Goal: Information Seeking & Learning: Check status

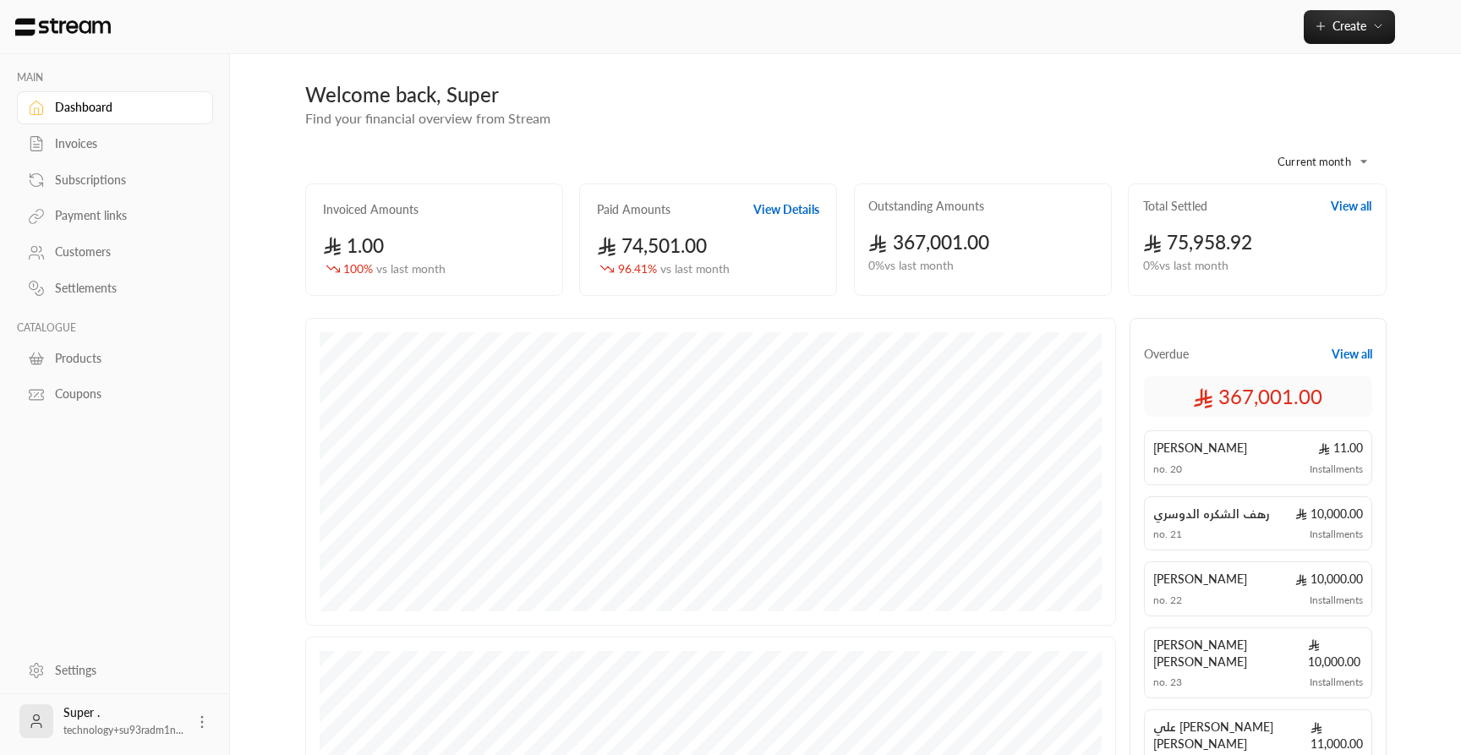
click at [97, 253] on div "Customers" at bounding box center [123, 252] width 137 height 17
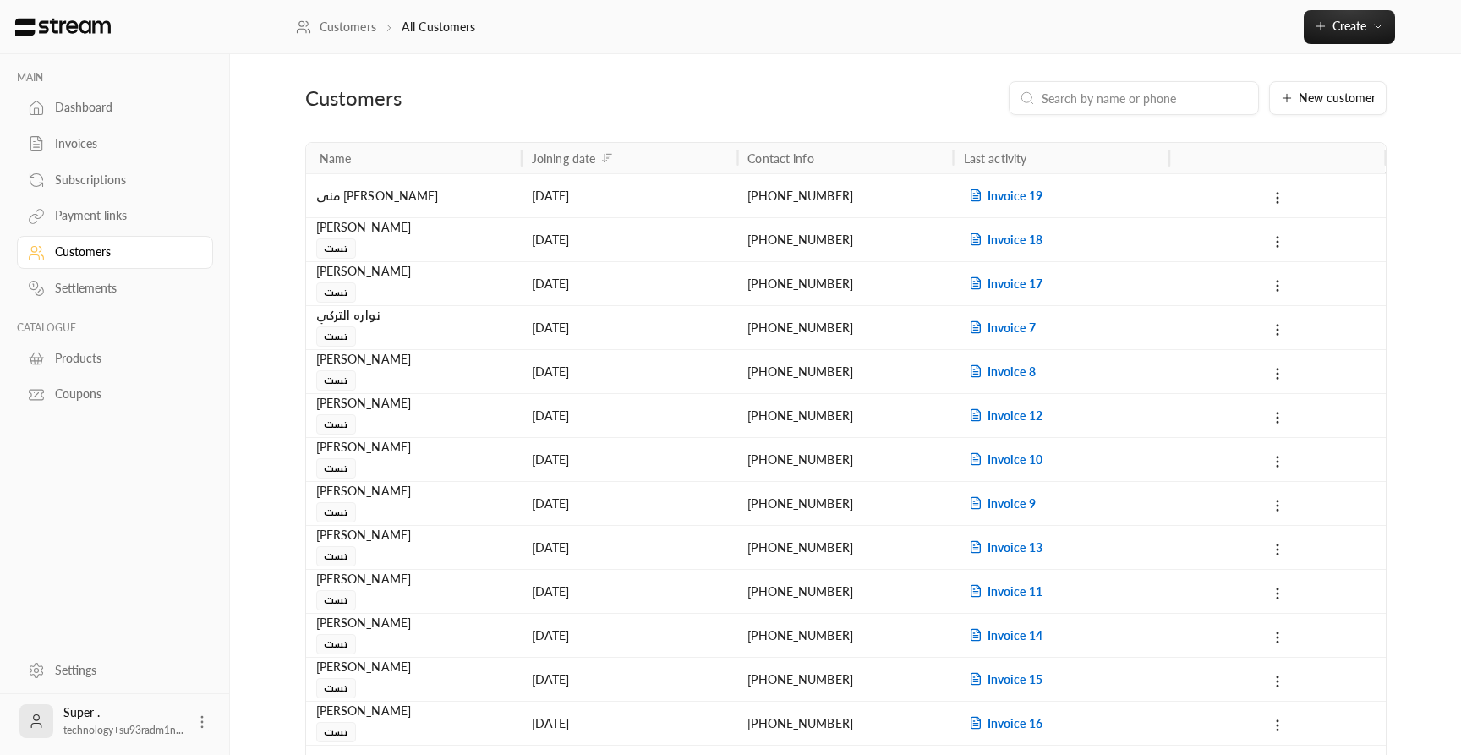
click at [1123, 94] on input at bounding box center [1145, 98] width 206 height 19
paste input "966557702239"
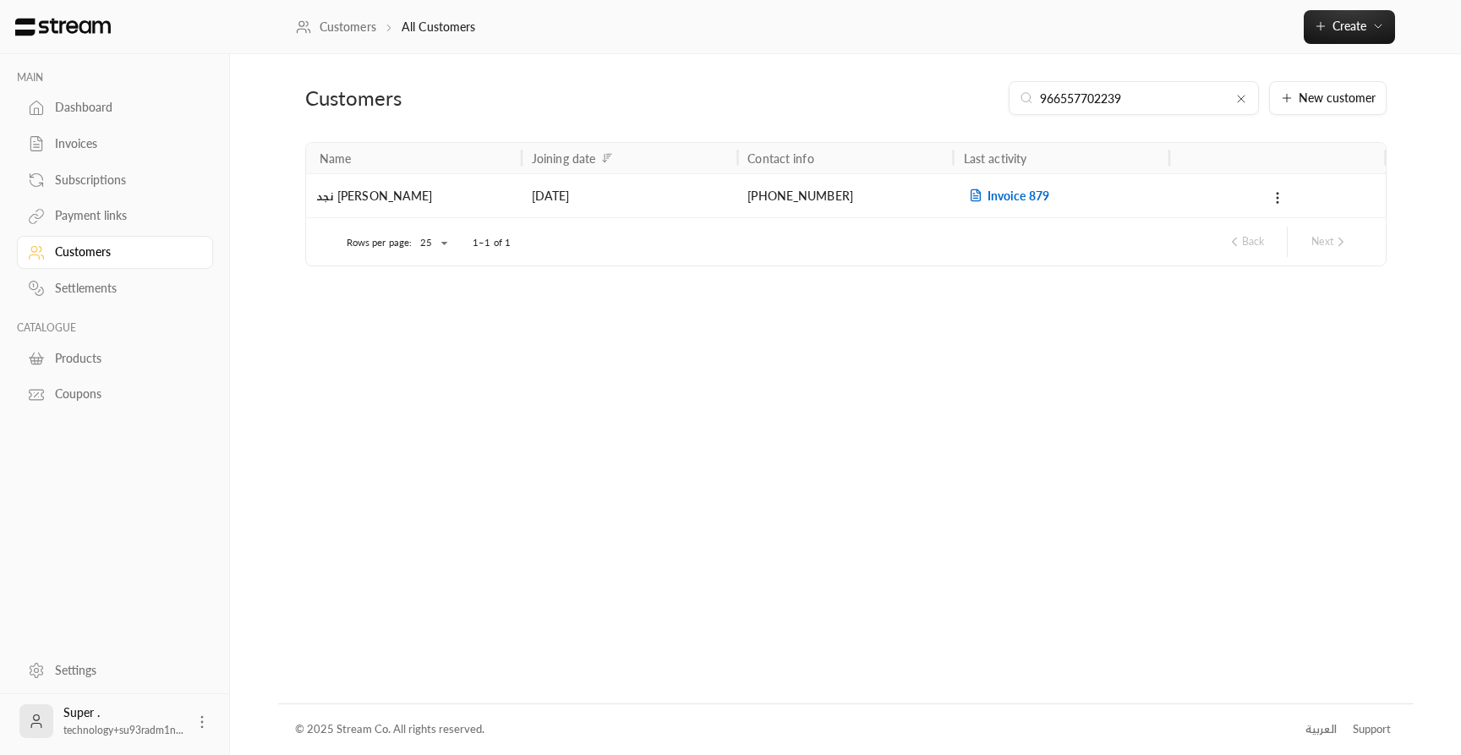
type input "966557702239"
click at [821, 197] on div "[PHONE_NUMBER]" at bounding box center [845, 195] width 195 height 43
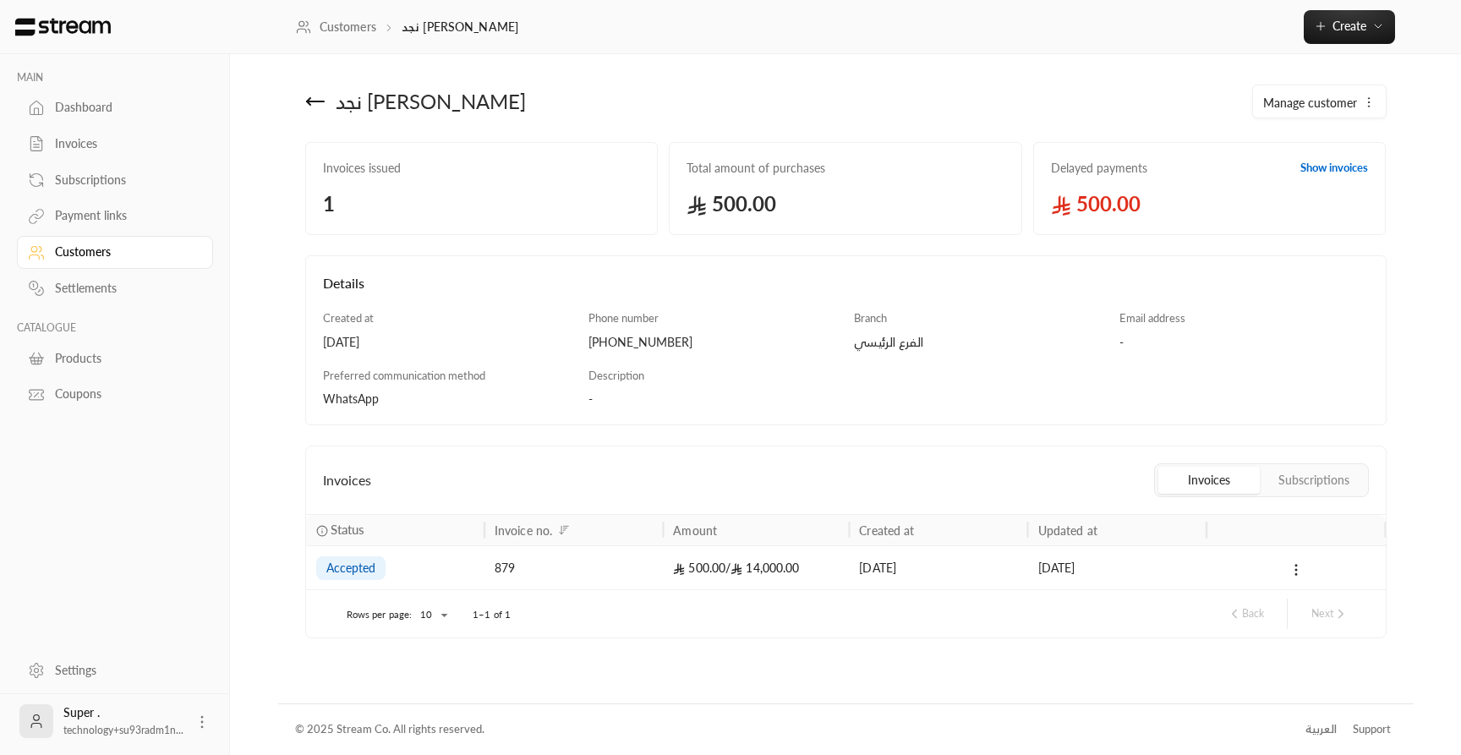
click at [636, 566] on div "879" at bounding box center [574, 567] width 158 height 43
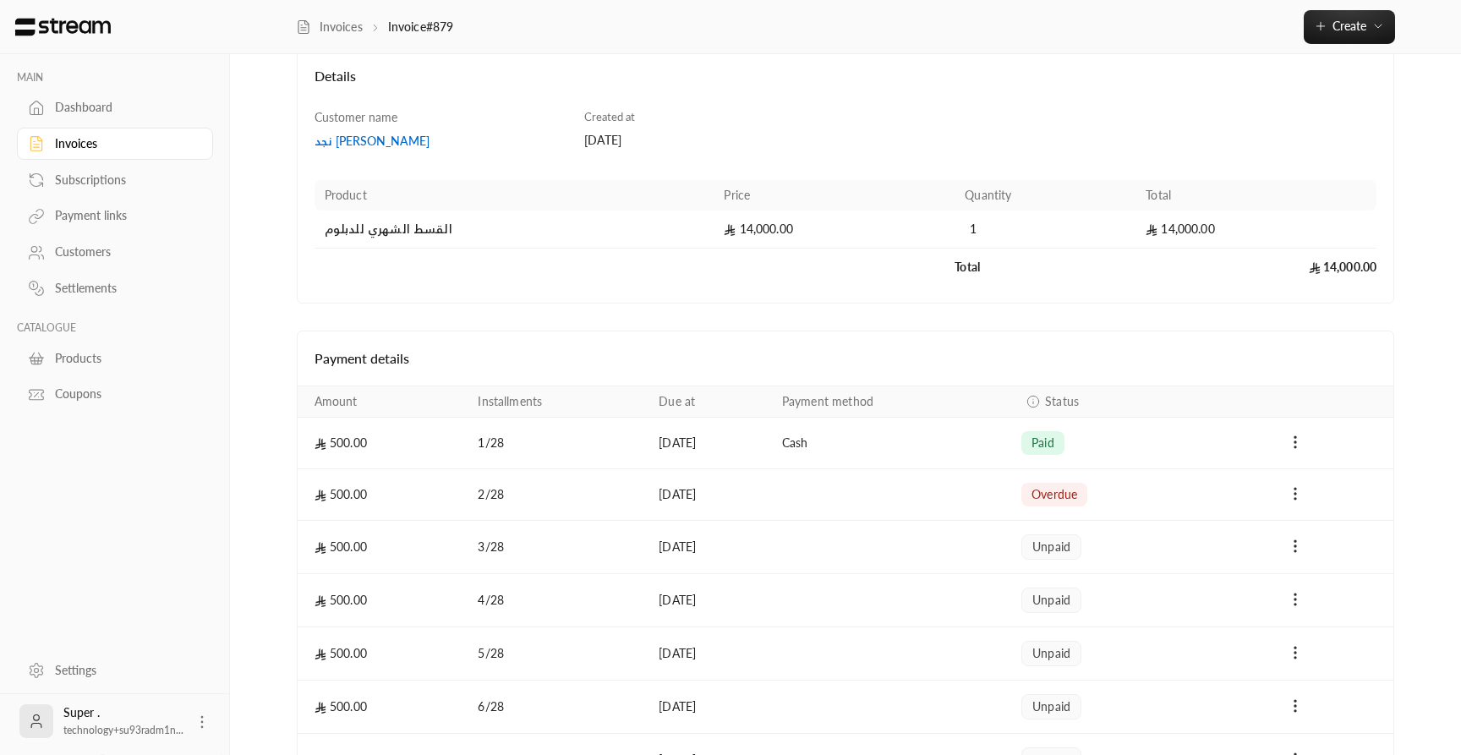
scroll to position [105, 0]
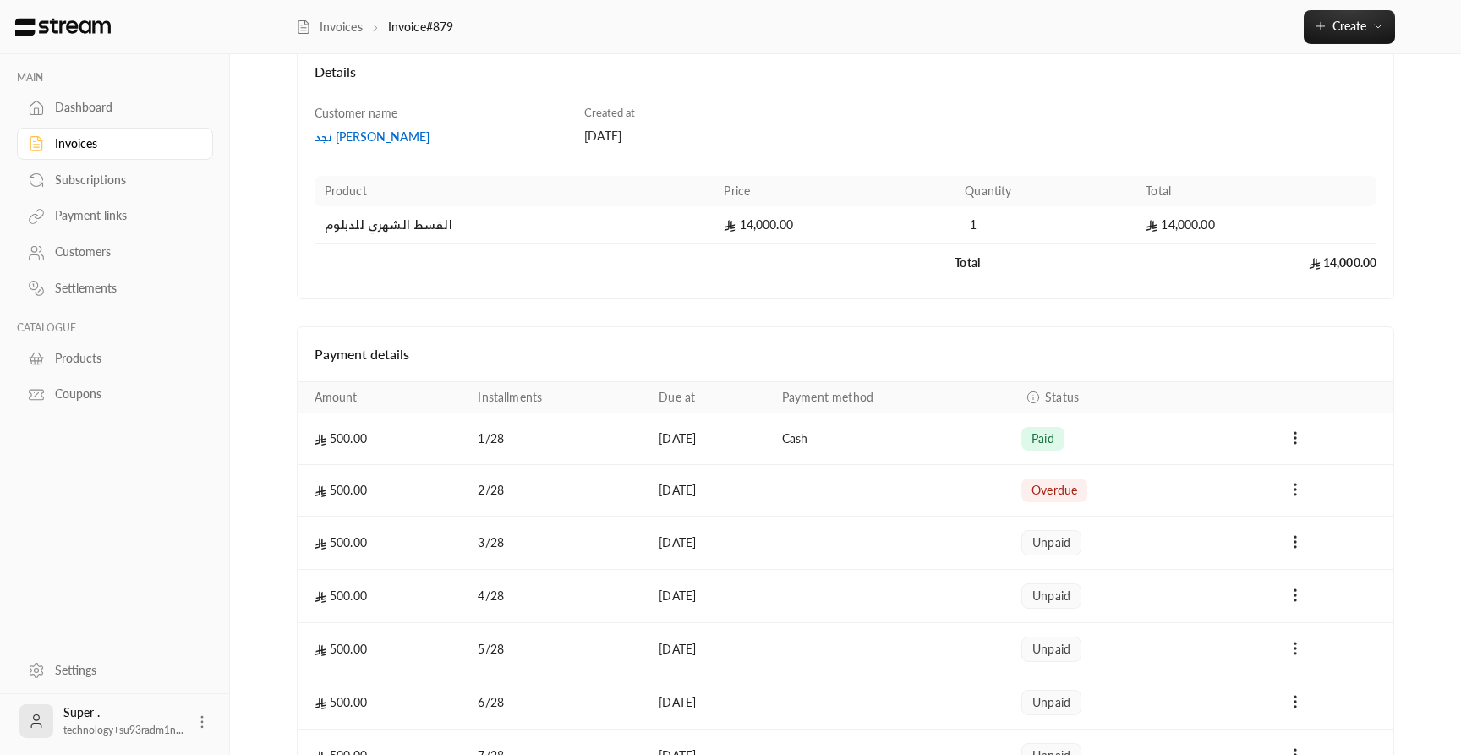
click at [87, 151] on div "Invoices" at bounding box center [123, 143] width 137 height 17
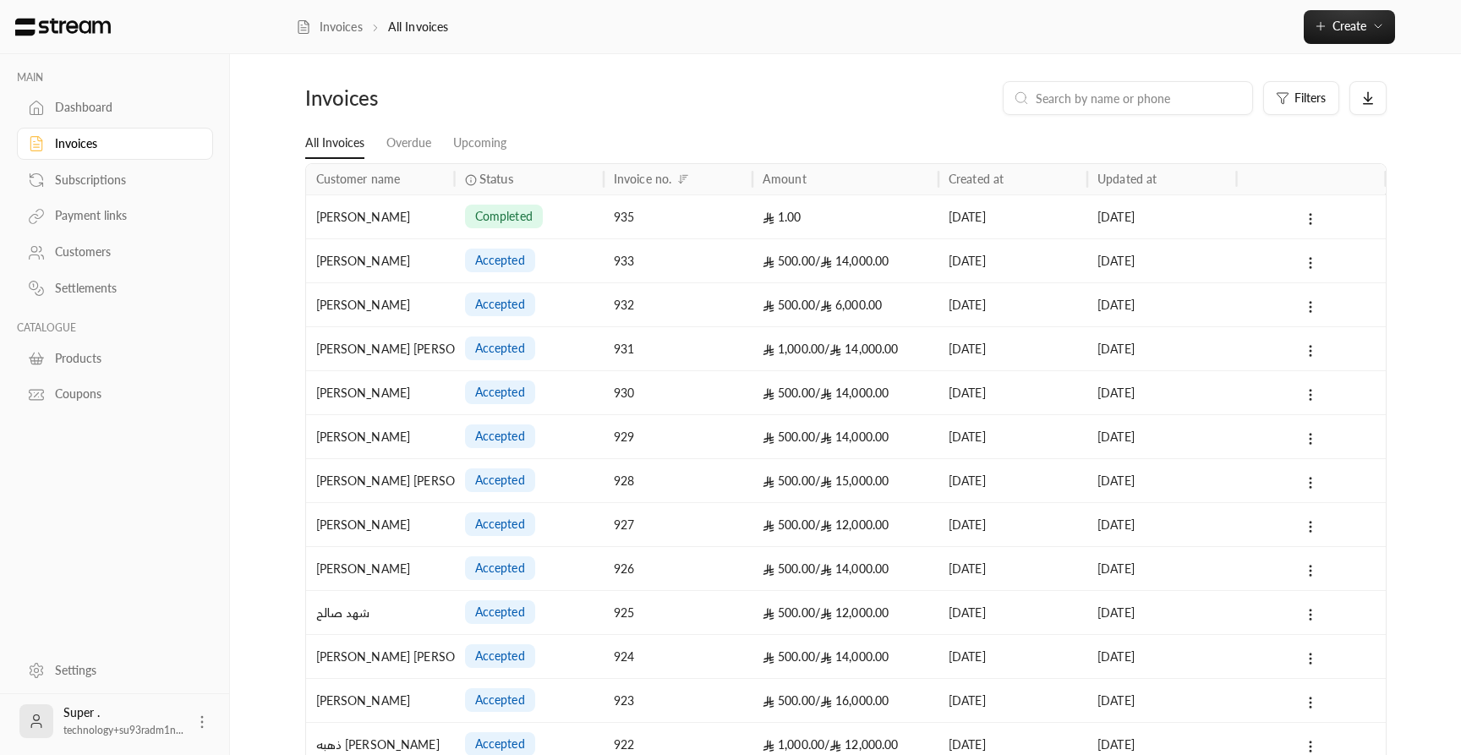
click at [92, 222] on div "Payment links" at bounding box center [123, 215] width 137 height 17
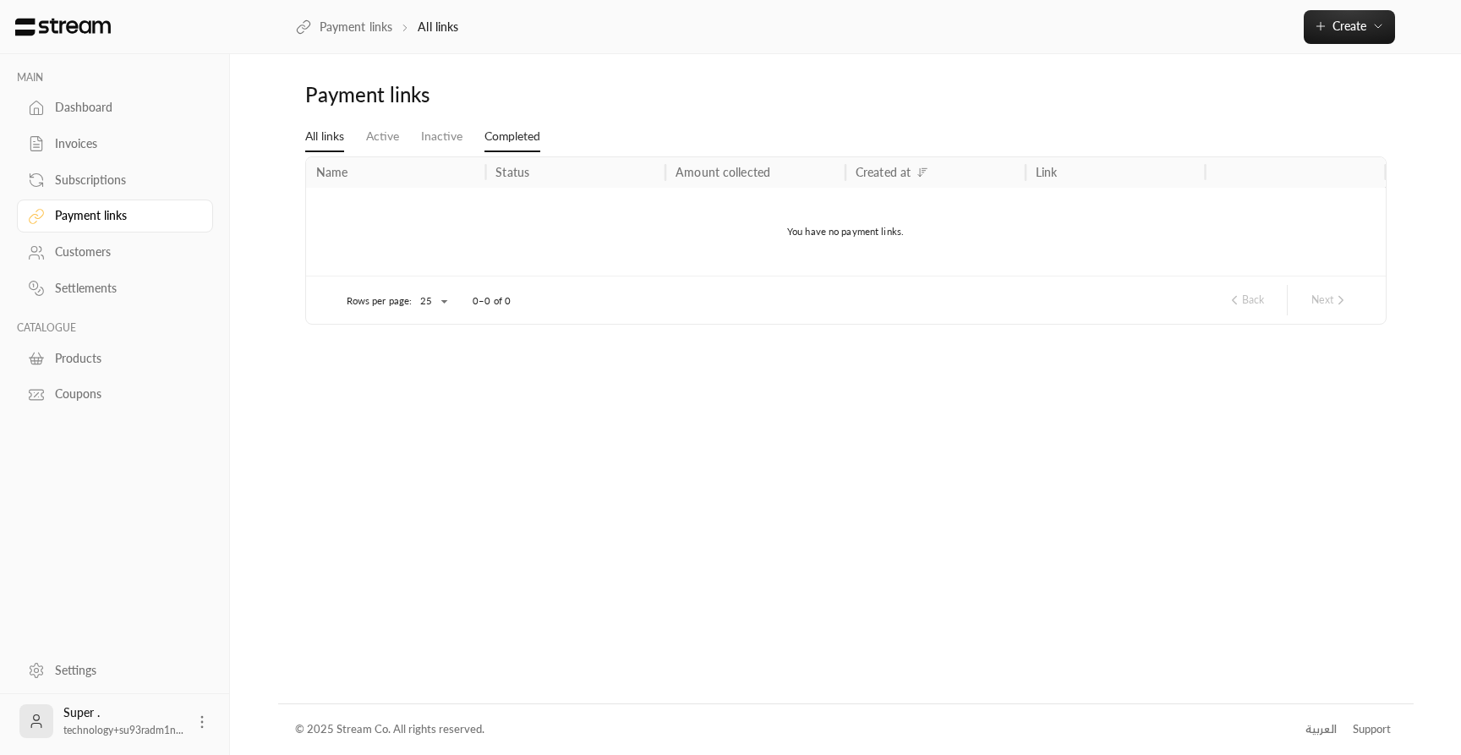
click at [507, 140] on link "Completed" at bounding box center [513, 137] width 56 height 30
click at [80, 146] on div "Invoices" at bounding box center [123, 143] width 137 height 17
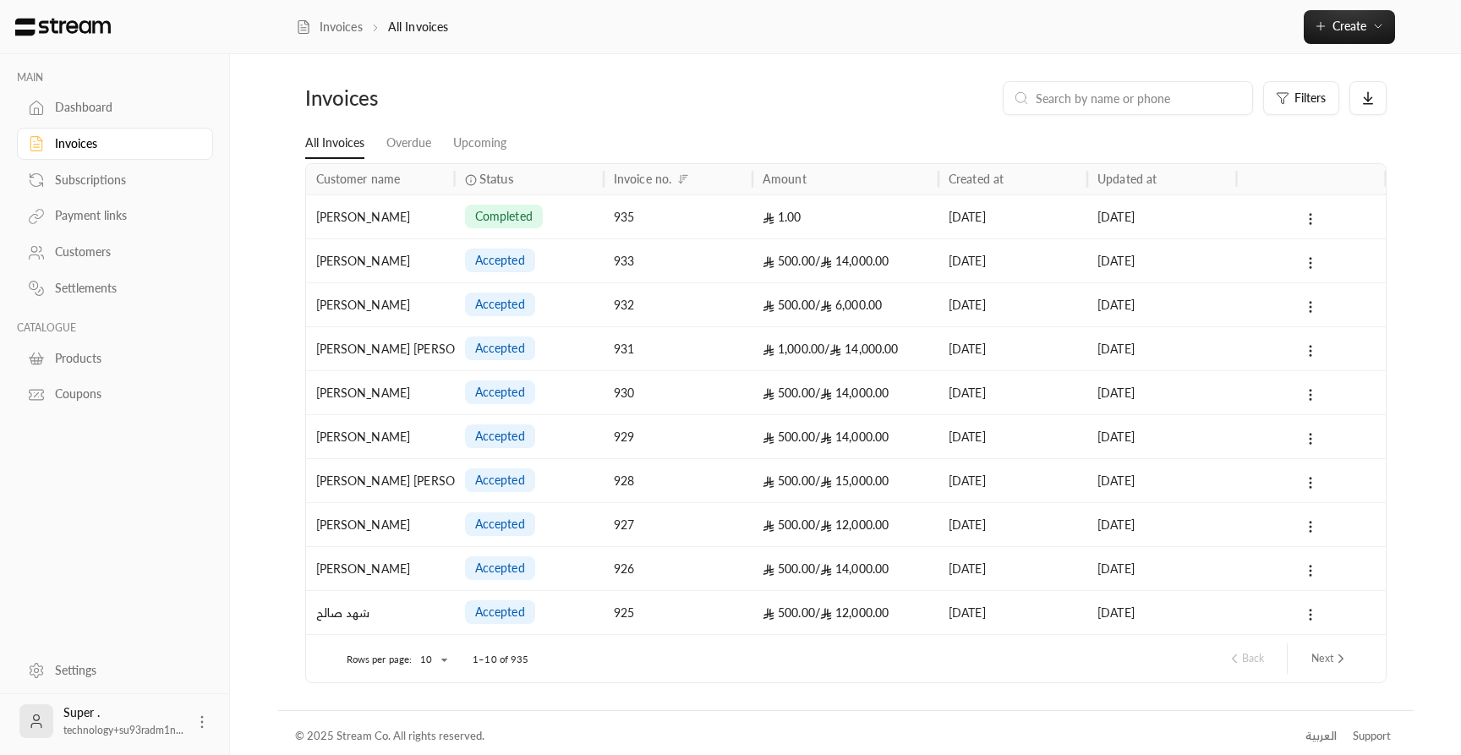
click at [95, 304] on link "Settlements" at bounding box center [115, 288] width 196 height 33
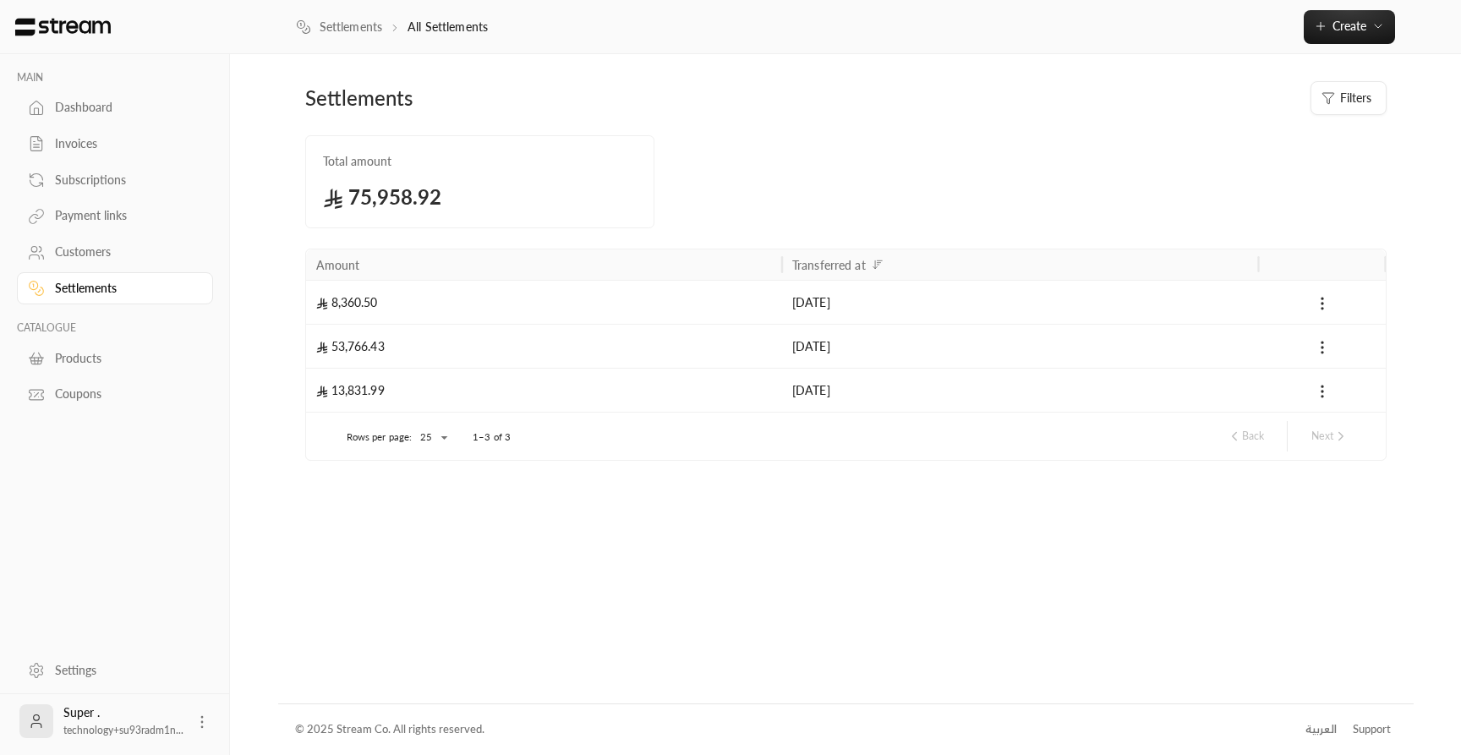
click at [86, 141] on div "Invoices" at bounding box center [123, 143] width 137 height 17
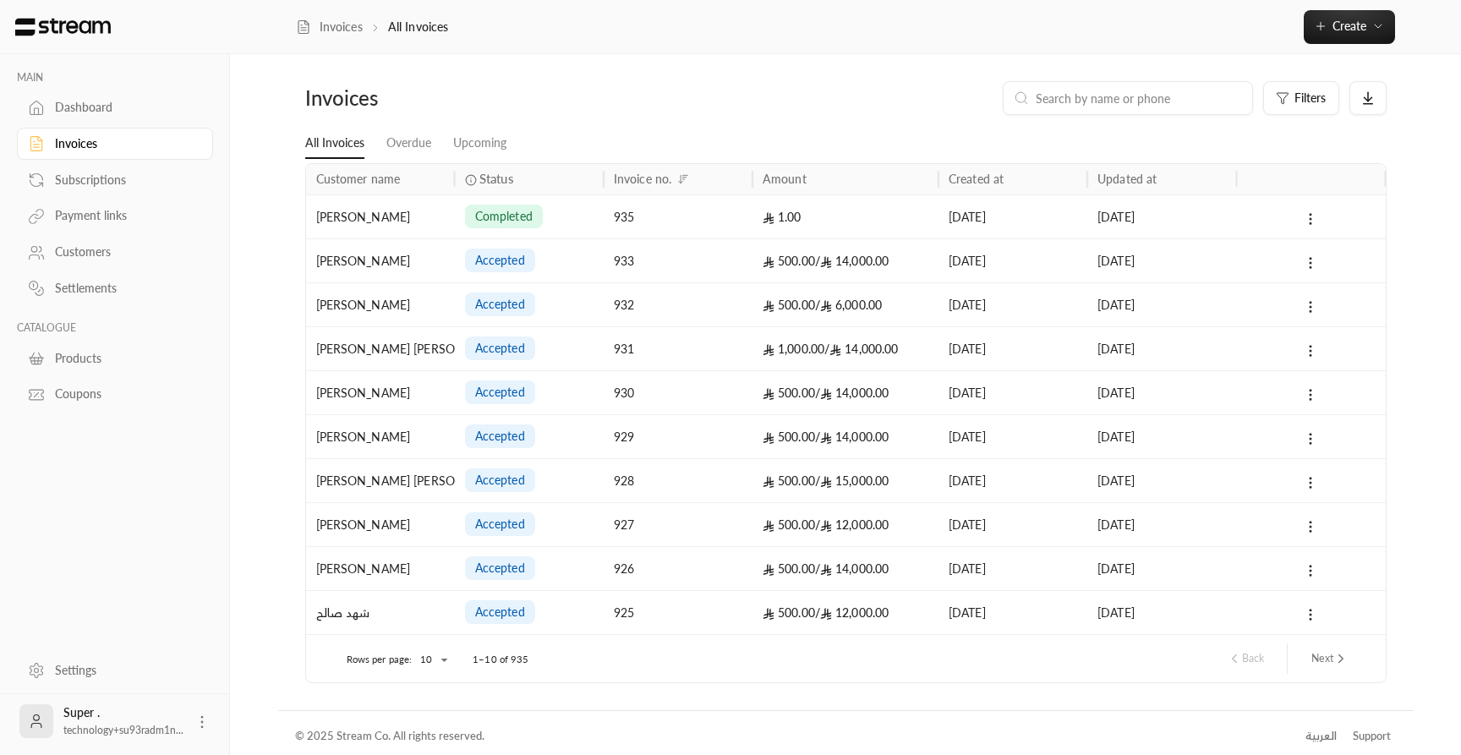
click at [1332, 666] on button "Next" at bounding box center [1330, 658] width 51 height 29
click at [1332, 665] on button "Next" at bounding box center [1330, 658] width 51 height 29
click at [103, 224] on div "Payment links" at bounding box center [123, 215] width 137 height 17
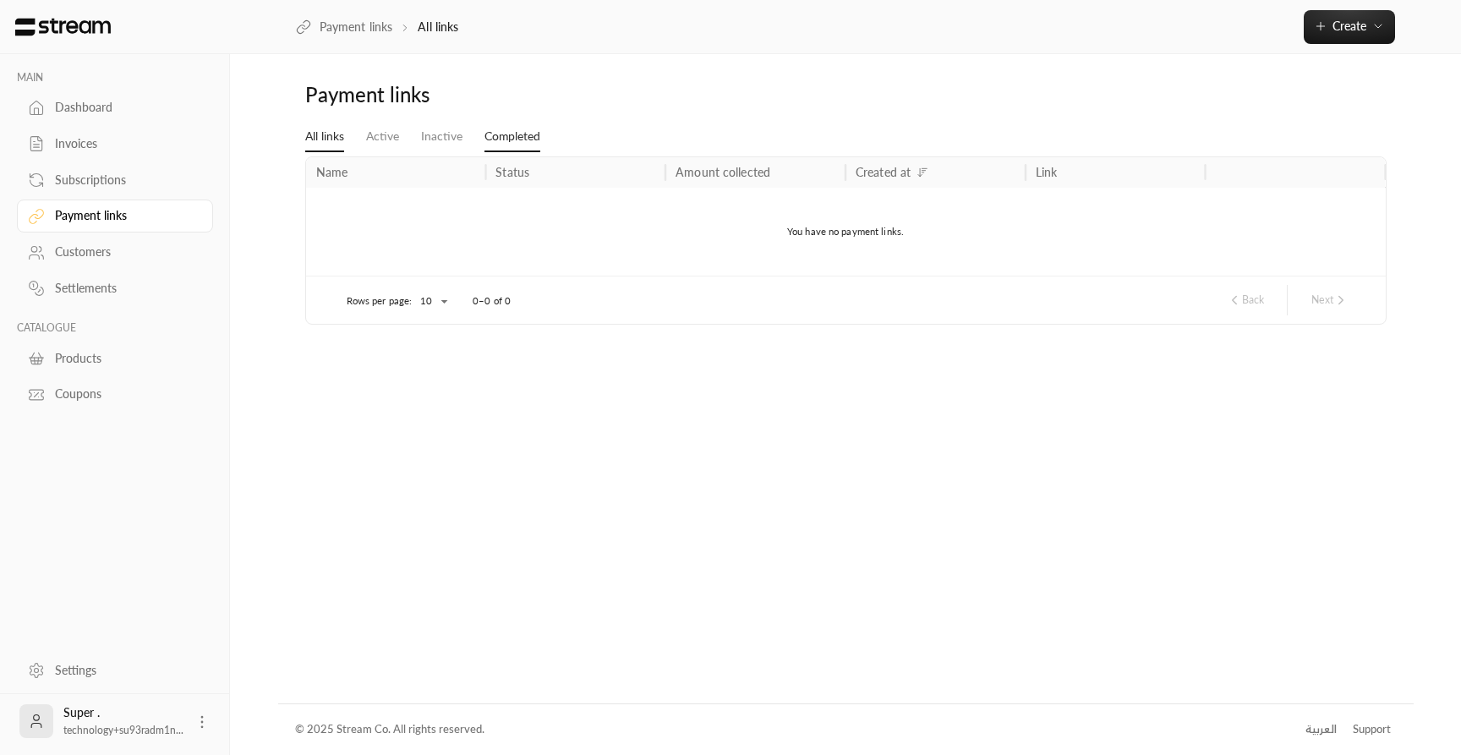
click at [512, 142] on link "Completed" at bounding box center [513, 137] width 56 height 30
click at [445, 137] on link "Inactive" at bounding box center [441, 137] width 41 height 30
click at [393, 137] on link "Active" at bounding box center [382, 137] width 33 height 30
click at [332, 141] on link "All links" at bounding box center [324, 137] width 39 height 30
click at [77, 143] on div "Invoices" at bounding box center [123, 143] width 137 height 17
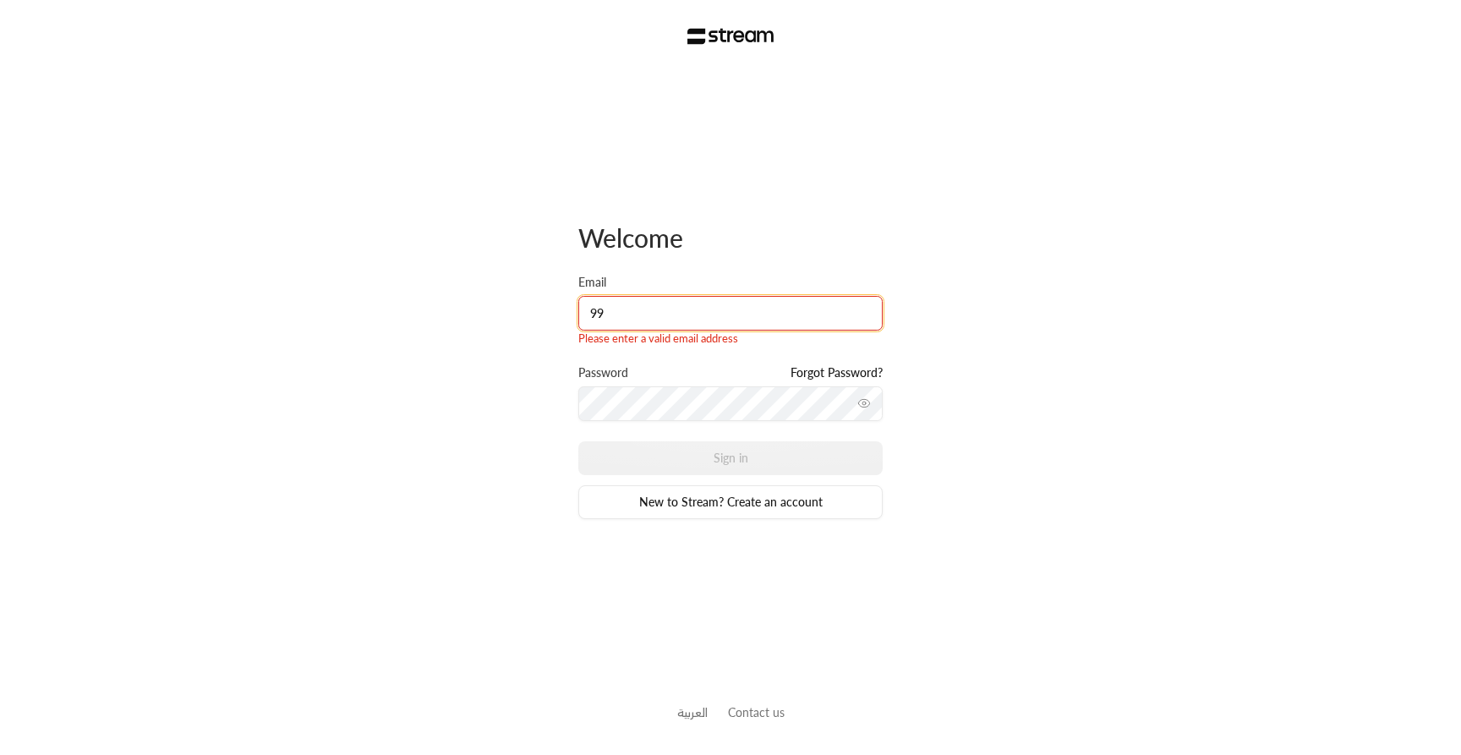
type input "9"
type input "[EMAIL_ADDRESS][DOMAIN_NAME]"
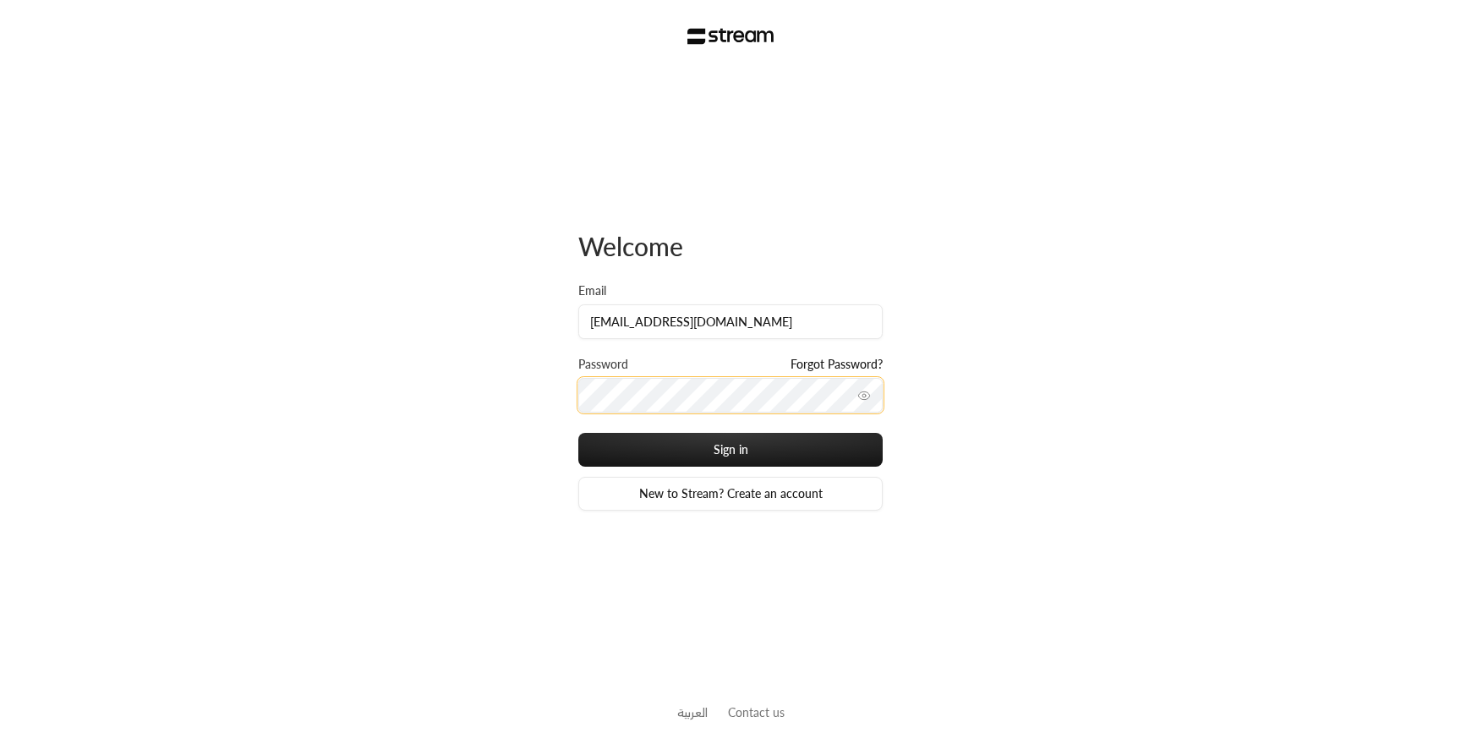
click at [578, 433] on button "Sign in" at bounding box center [730, 450] width 304 height 34
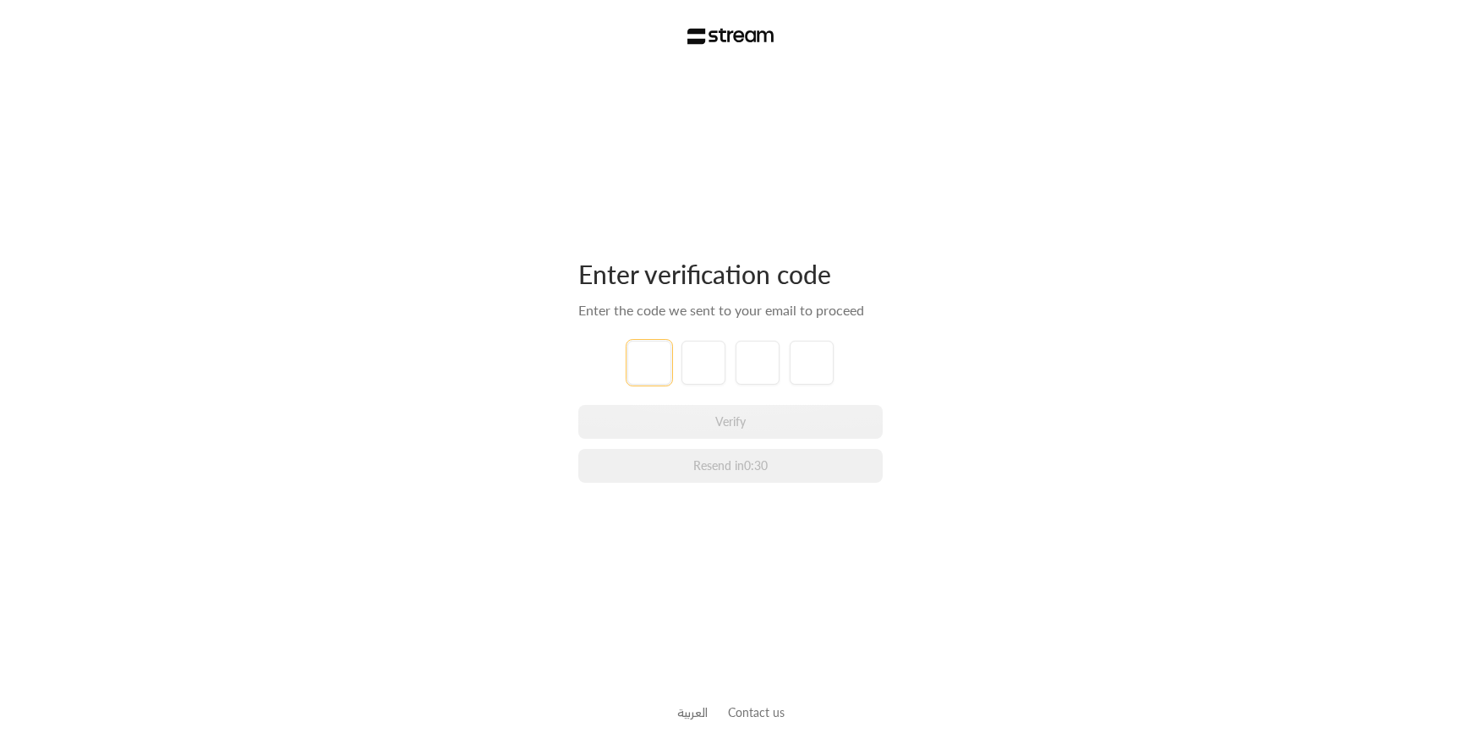
type input "1"
type input "2"
type input "3"
type input "4"
